Goal: Unclear: Browse casually

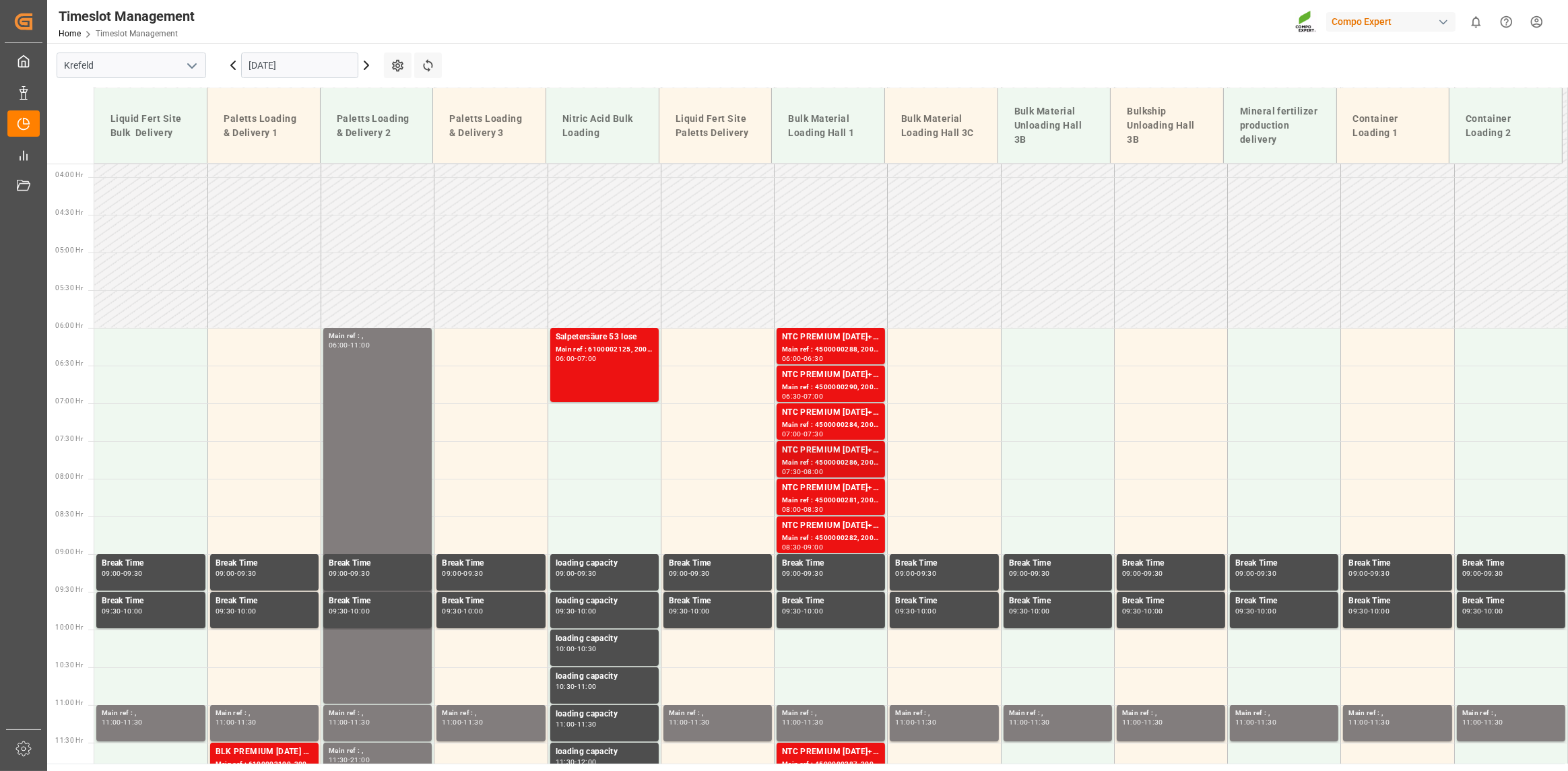
scroll to position [250, 0]
